Goal: Information Seeking & Learning: Learn about a topic

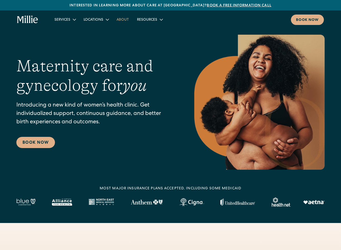
click at [127, 23] on link "About" at bounding box center [122, 19] width 20 height 8
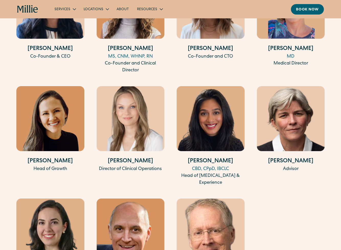
scroll to position [1023, 0]
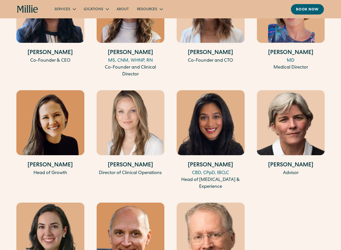
click at [290, 58] on div "MD" at bounding box center [291, 60] width 68 height 7
click at [288, 66] on div "Medical Director" at bounding box center [291, 67] width 68 height 7
click at [291, 61] on div "MD" at bounding box center [291, 60] width 68 height 7
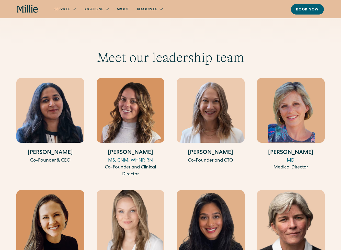
scroll to position [918, 0]
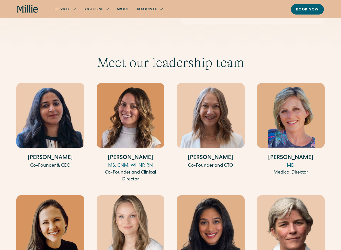
click at [294, 97] on img at bounding box center [291, 115] width 68 height 65
